Goal: Use online tool/utility

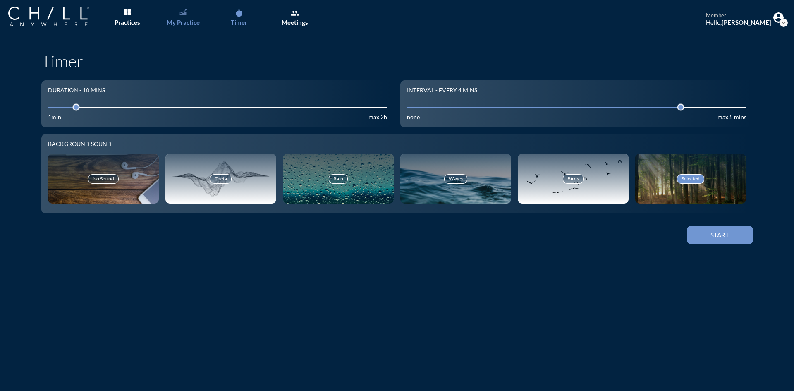
click at [177, 24] on div "My Practice" at bounding box center [183, 22] width 33 height 7
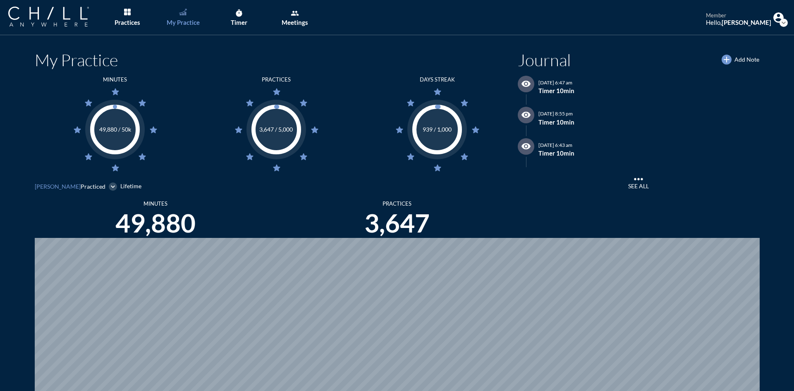
scroll to position [391, 788]
click at [242, 19] on div "Timer" at bounding box center [239, 22] width 17 height 7
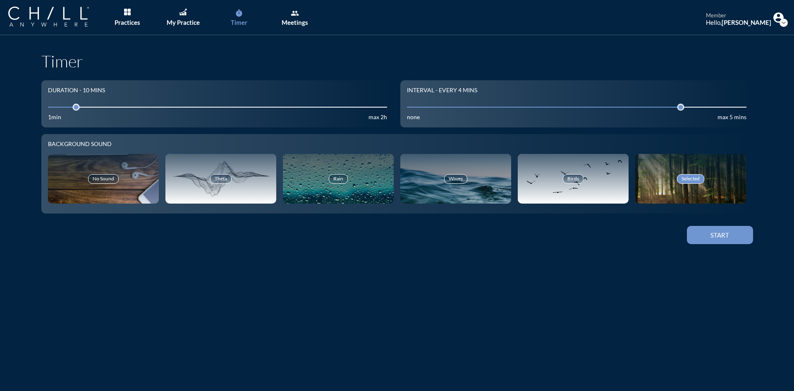
click at [717, 237] on div "Start" at bounding box center [720, 234] width 37 height 7
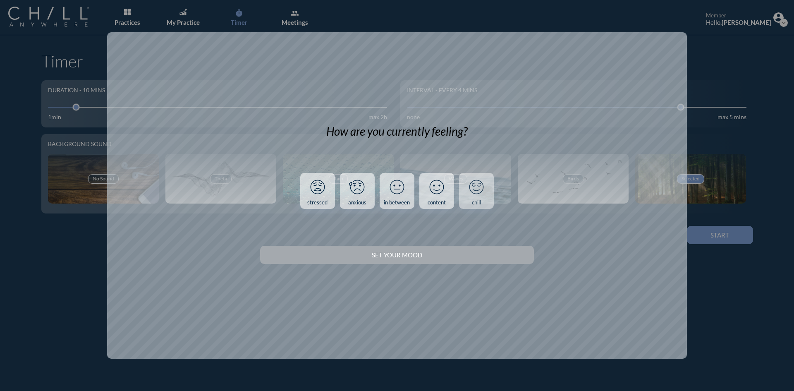
click at [488, 200] on link "chill" at bounding box center [476, 191] width 35 height 36
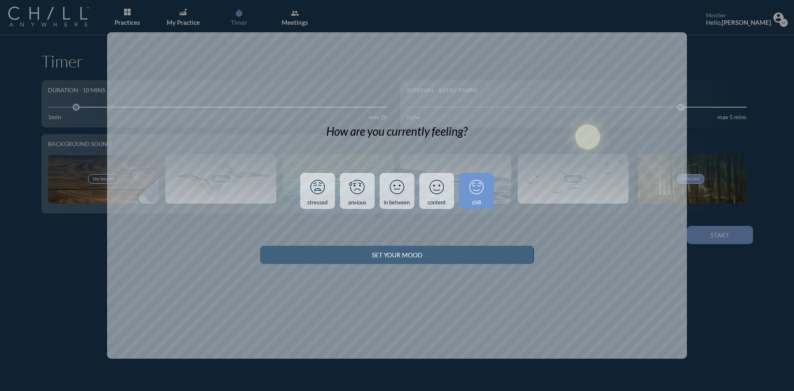
click at [492, 254] on div "Set your Mood" at bounding box center [397, 254] width 245 height 7
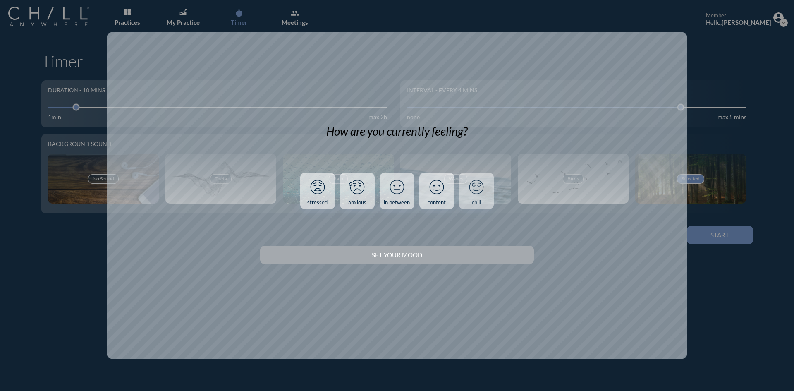
click at [484, 191] on icon at bounding box center [477, 187] width 22 height 22
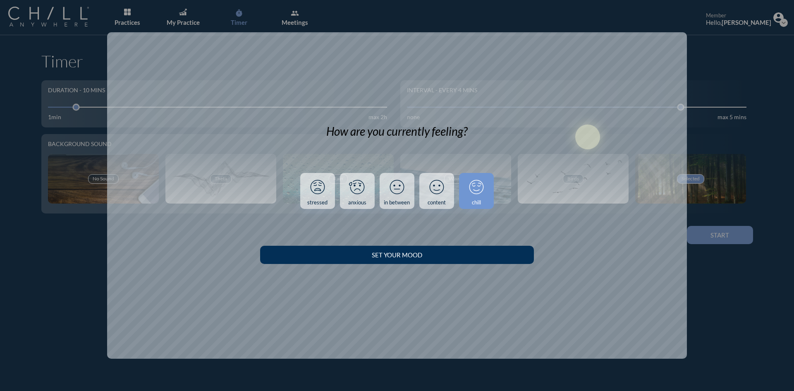
click at [491, 263] on button "Set your Mood" at bounding box center [396, 255] width 273 height 18
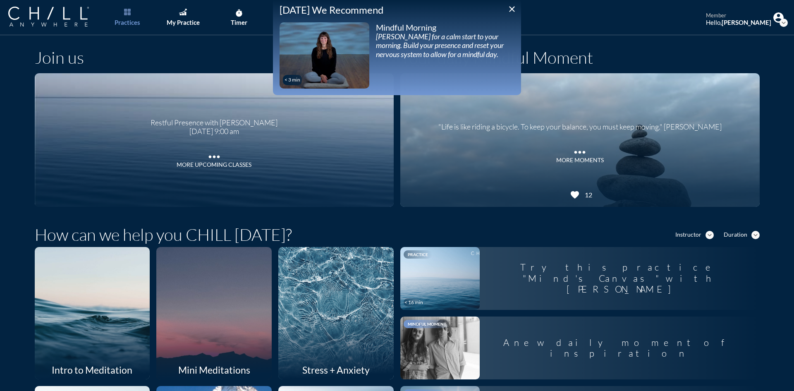
click at [512, 6] on icon "close" at bounding box center [512, 9] width 10 height 10
